Goal: Consume media (video, audio)

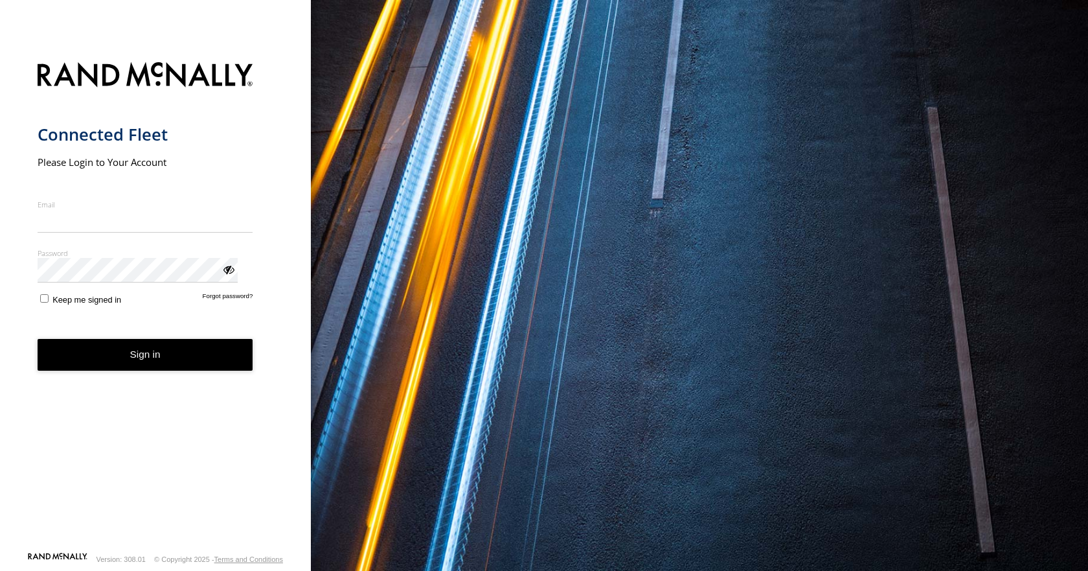
type input "**********"
click at [140, 362] on button "Sign in" at bounding box center [146, 355] width 216 height 32
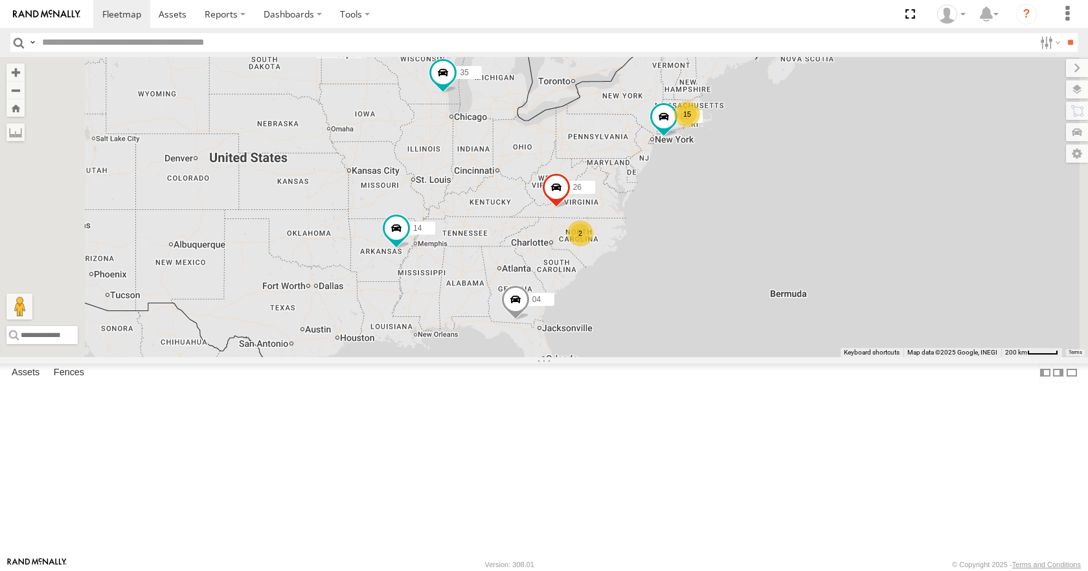
scroll to position [98, 0]
click at [0, 0] on link at bounding box center [0, 0] width 0 height 0
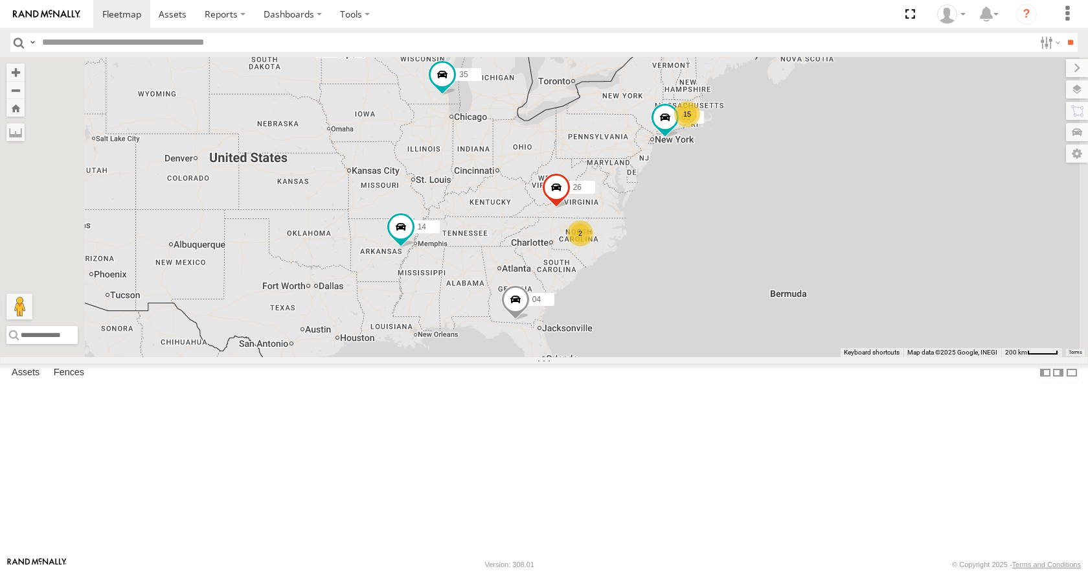
click at [0, 0] on link at bounding box center [0, 0] width 0 height 0
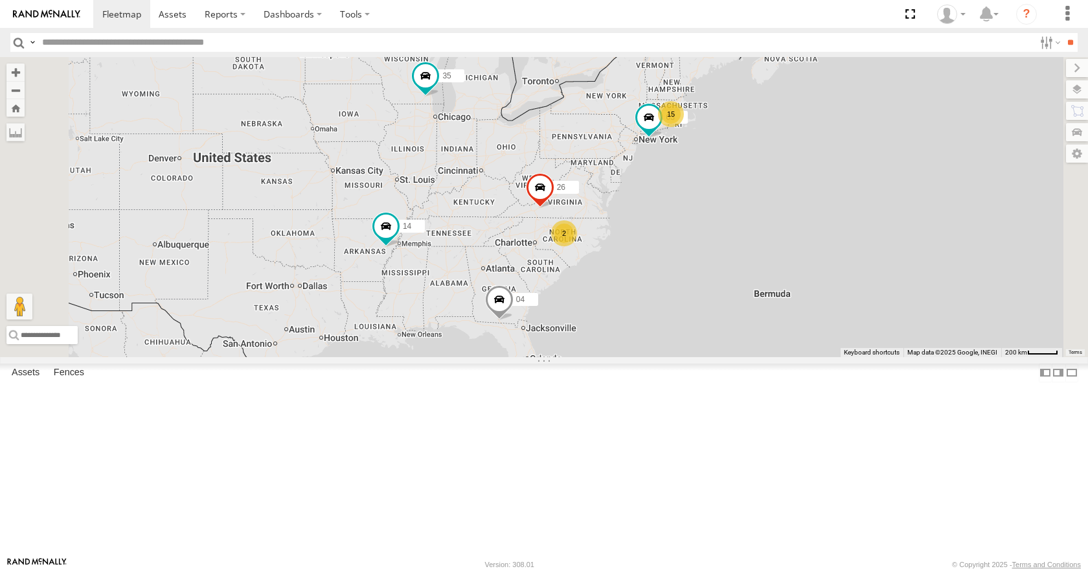
drag, startPoint x: 730, startPoint y: 255, endPoint x: 712, endPoint y: 255, distance: 18.1
click at [712, 255] on div "15 35 14 04 26 2 03" at bounding box center [544, 206] width 1088 height 299
click at [0, 0] on link at bounding box center [0, 0] width 0 height 0
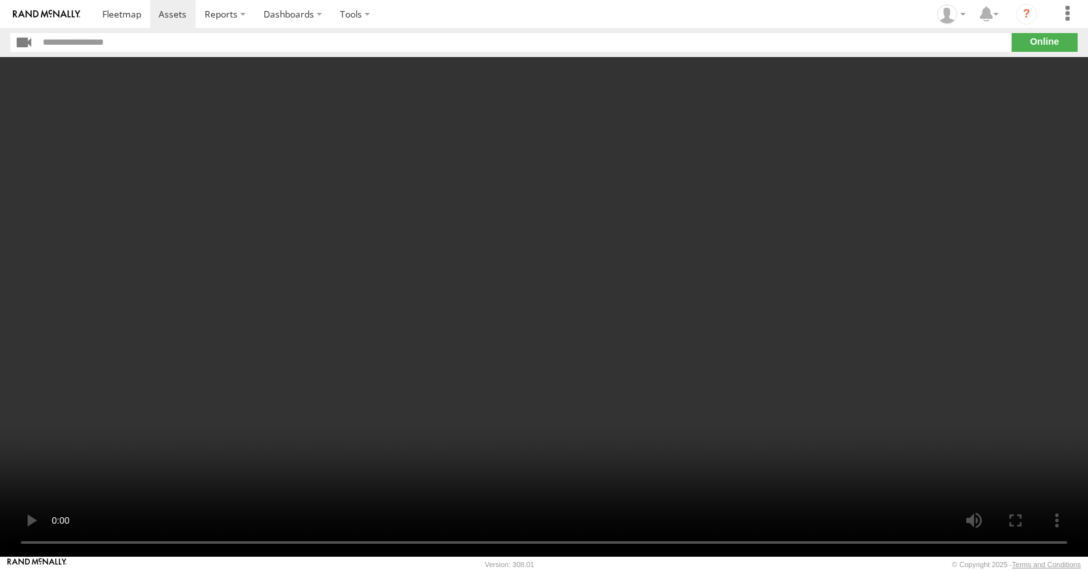
click at [257, 390] on video at bounding box center [544, 306] width 1088 height 499
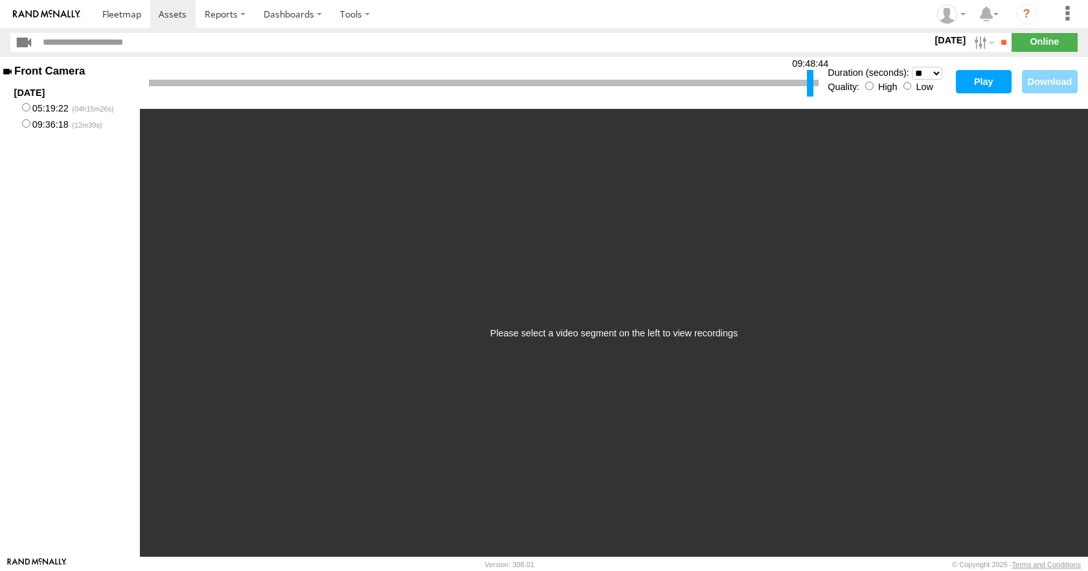
drag, startPoint x: 152, startPoint y: 89, endPoint x: 810, endPoint y: 97, distance: 658.2
click at [810, 97] on div "09:48:44" at bounding box center [484, 83] width 670 height 33
click at [987, 76] on button "Play" at bounding box center [984, 81] width 56 height 23
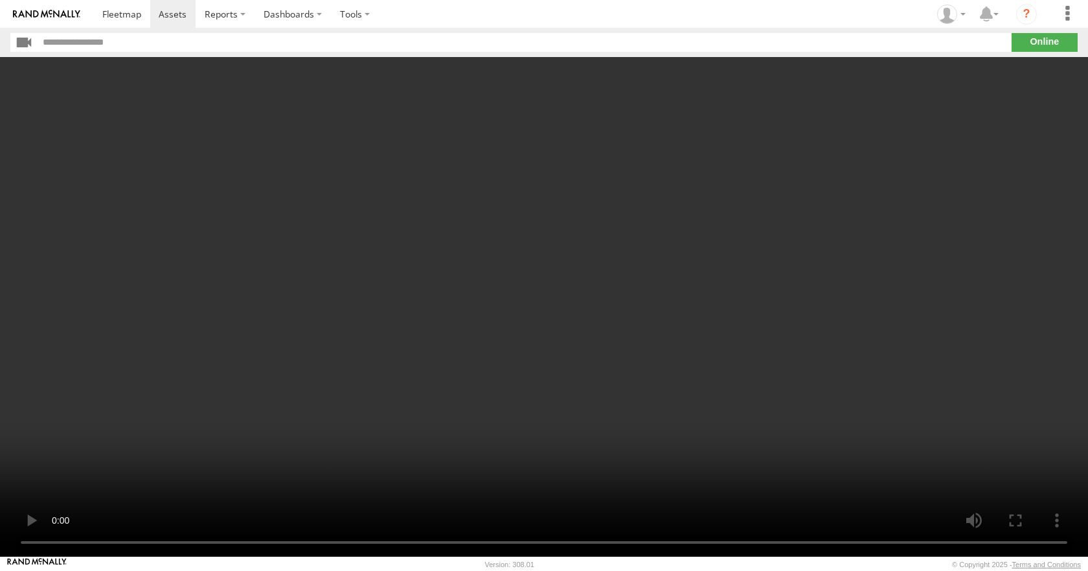
click at [510, 395] on video at bounding box center [544, 306] width 1088 height 499
click at [354, 415] on video at bounding box center [544, 306] width 1088 height 499
click at [821, 10] on section at bounding box center [589, 14] width 992 height 28
click at [821, 7] on section at bounding box center [589, 14] width 992 height 28
click at [812, 7] on section at bounding box center [589, 14] width 992 height 28
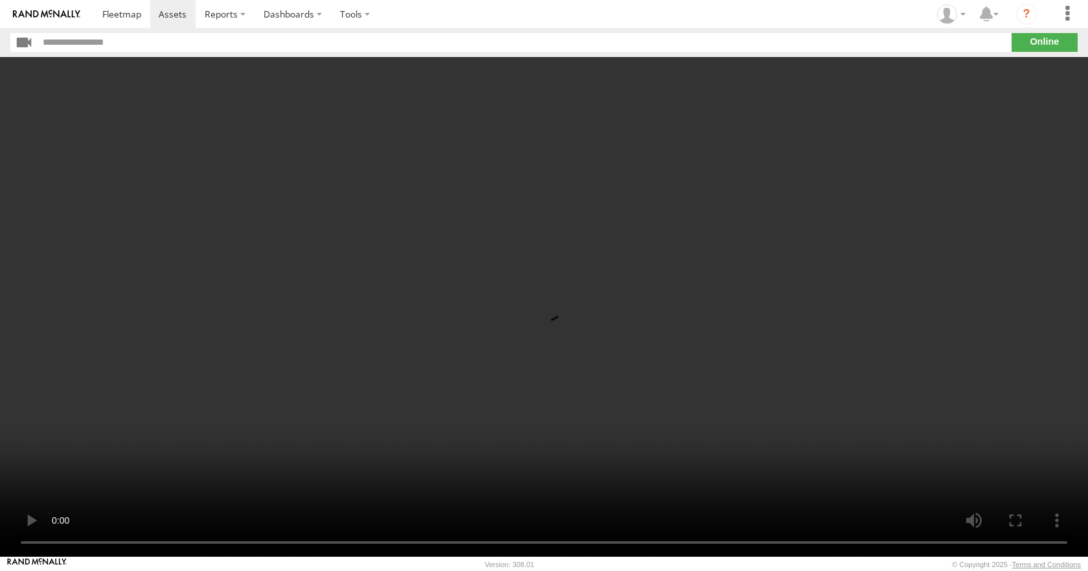
click at [583, 346] on video at bounding box center [544, 306] width 1088 height 499
click at [610, 270] on video at bounding box center [544, 306] width 1088 height 499
